Goal: Task Accomplishment & Management: Manage account settings

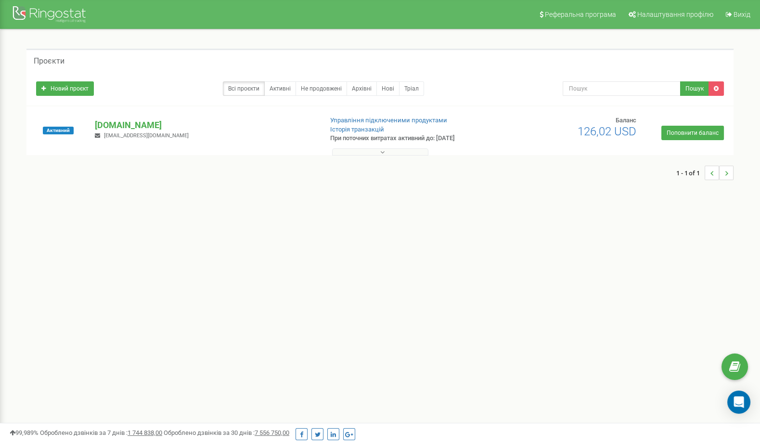
click at [385, 152] on button at bounding box center [380, 151] width 96 height 7
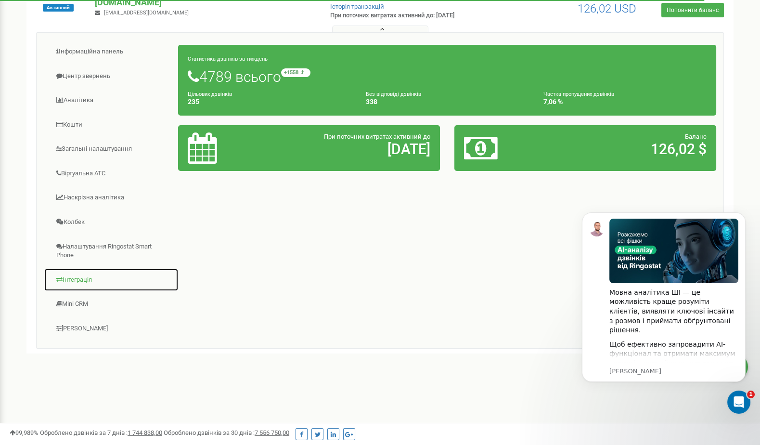
click at [76, 269] on link "Інтеграція" at bounding box center [111, 280] width 135 height 24
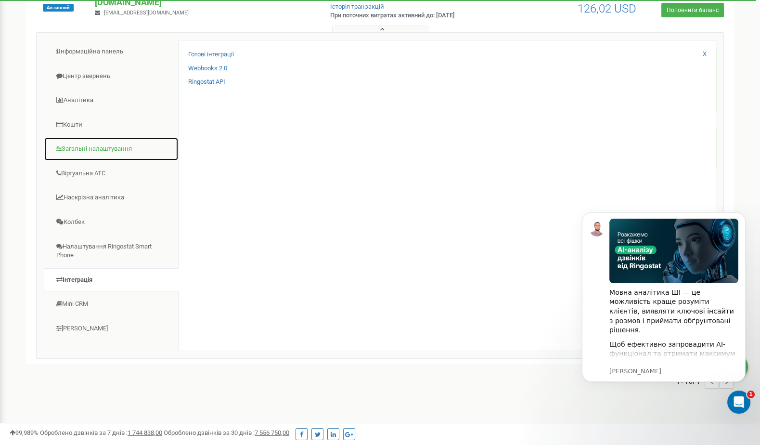
click at [104, 146] on link "Загальні налаштування" at bounding box center [111, 149] width 135 height 24
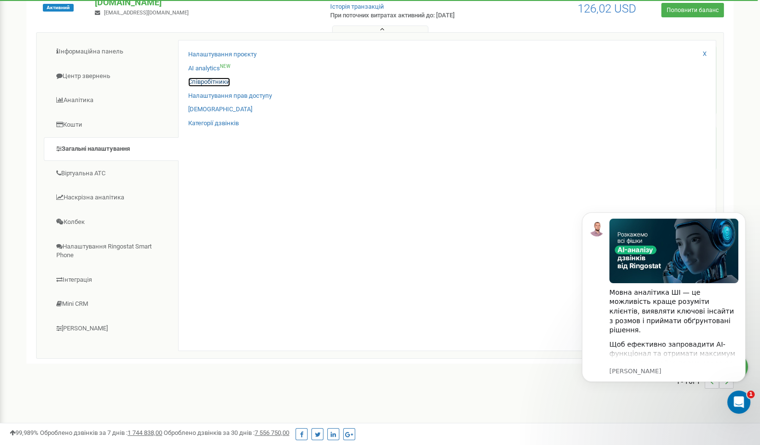
click at [225, 80] on link "Співробітники" at bounding box center [209, 82] width 42 height 9
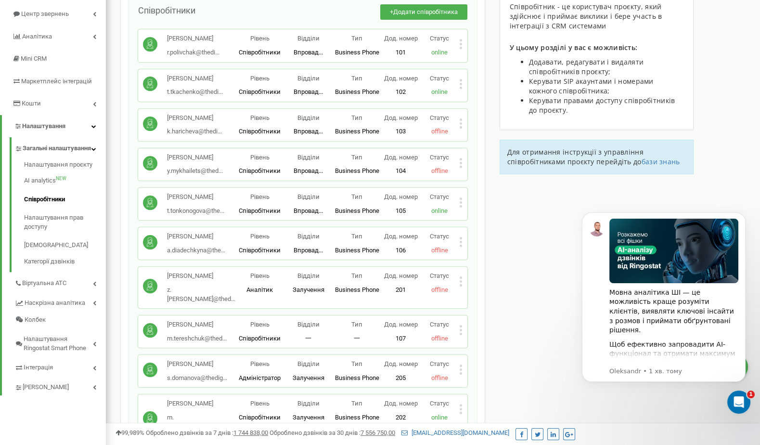
click at [462, 279] on icon at bounding box center [460, 281] width 3 height 10
click at [479, 297] on span "Редагувати" at bounding box center [491, 297] width 38 height 6
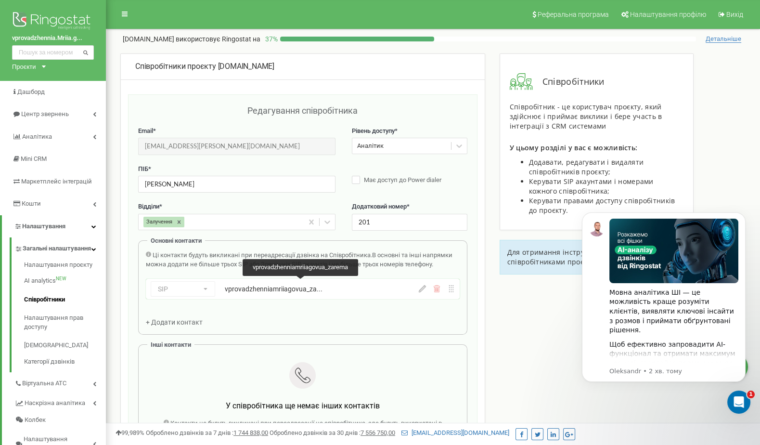
click at [377, 290] on div "vprovadzhenniamriiagovua_za..." at bounding box center [302, 289] width 155 height 10
click at [422, 291] on div "SIP Номер телефону SIP Зовнішній SIP vprovadzhenniamriiagovua_za... vprovadzhen…" at bounding box center [303, 289] width 314 height 20
click at [425, 286] on icon at bounding box center [422, 288] width 7 height 7
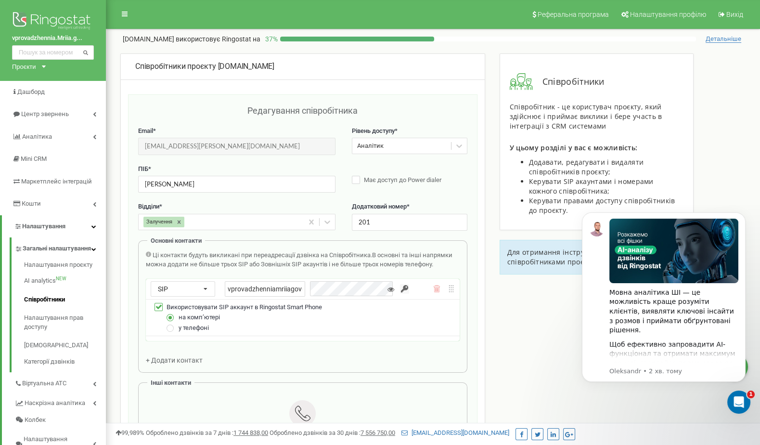
scroll to position [0, 26]
click at [359, 292] on div "vprovadzhenniamriiagovua_zarema" at bounding box center [311, 288] width 173 height 15
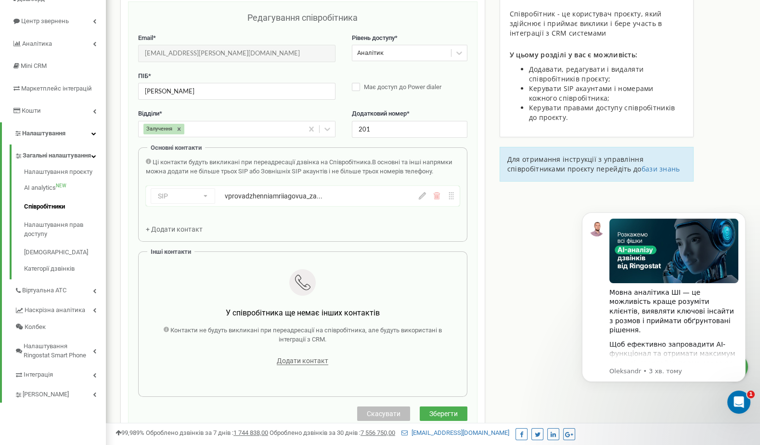
scroll to position [67, 0]
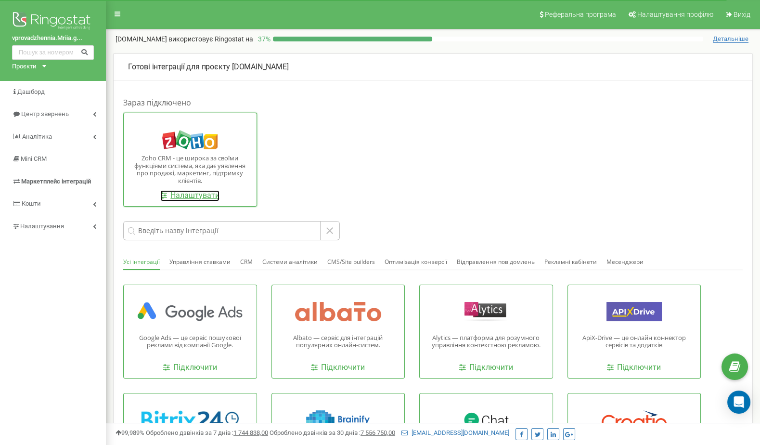
click at [192, 192] on link "Налаштувати" at bounding box center [189, 195] width 59 height 11
